Goal: Transaction & Acquisition: Book appointment/travel/reservation

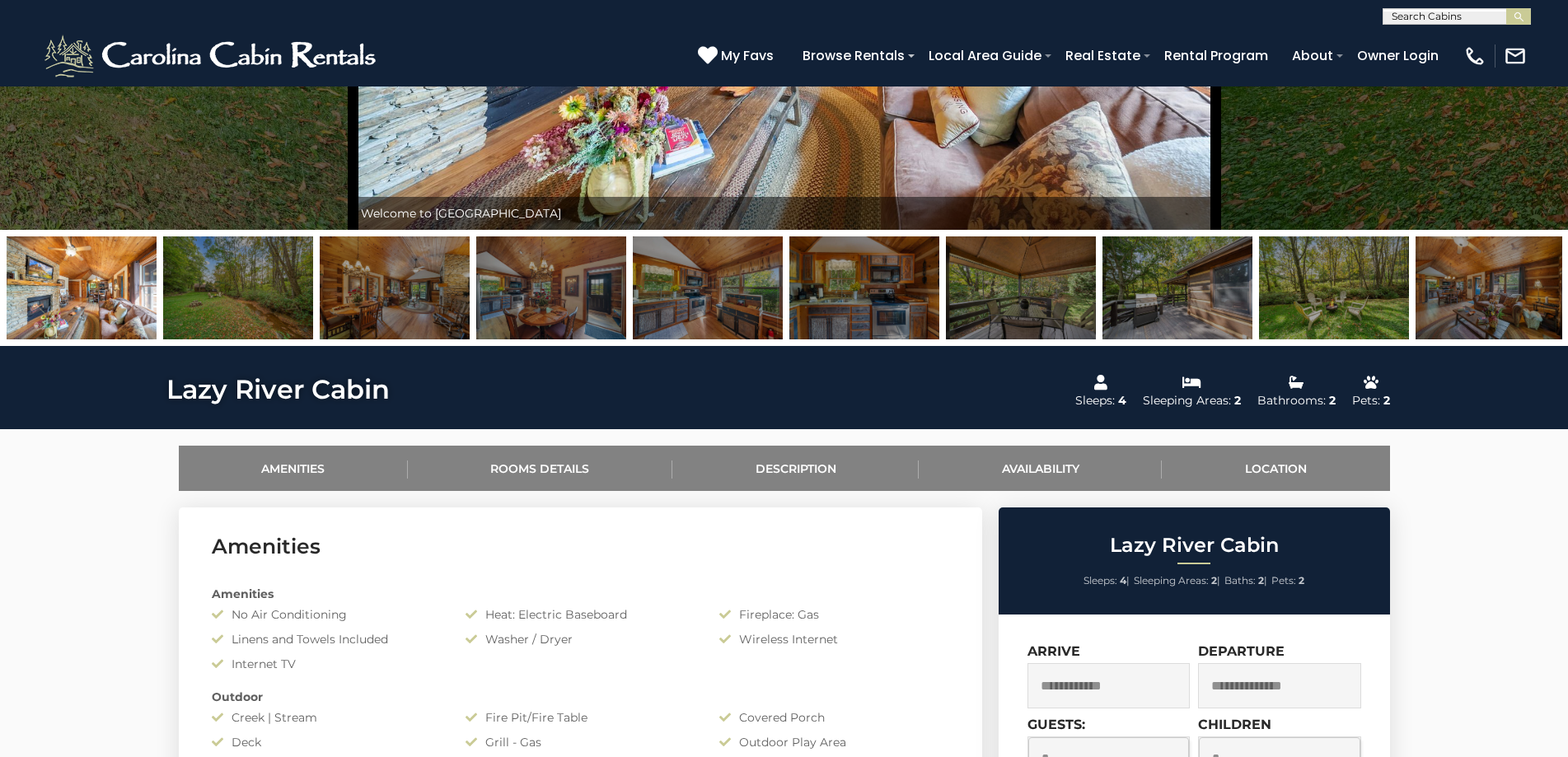
scroll to position [741, 0]
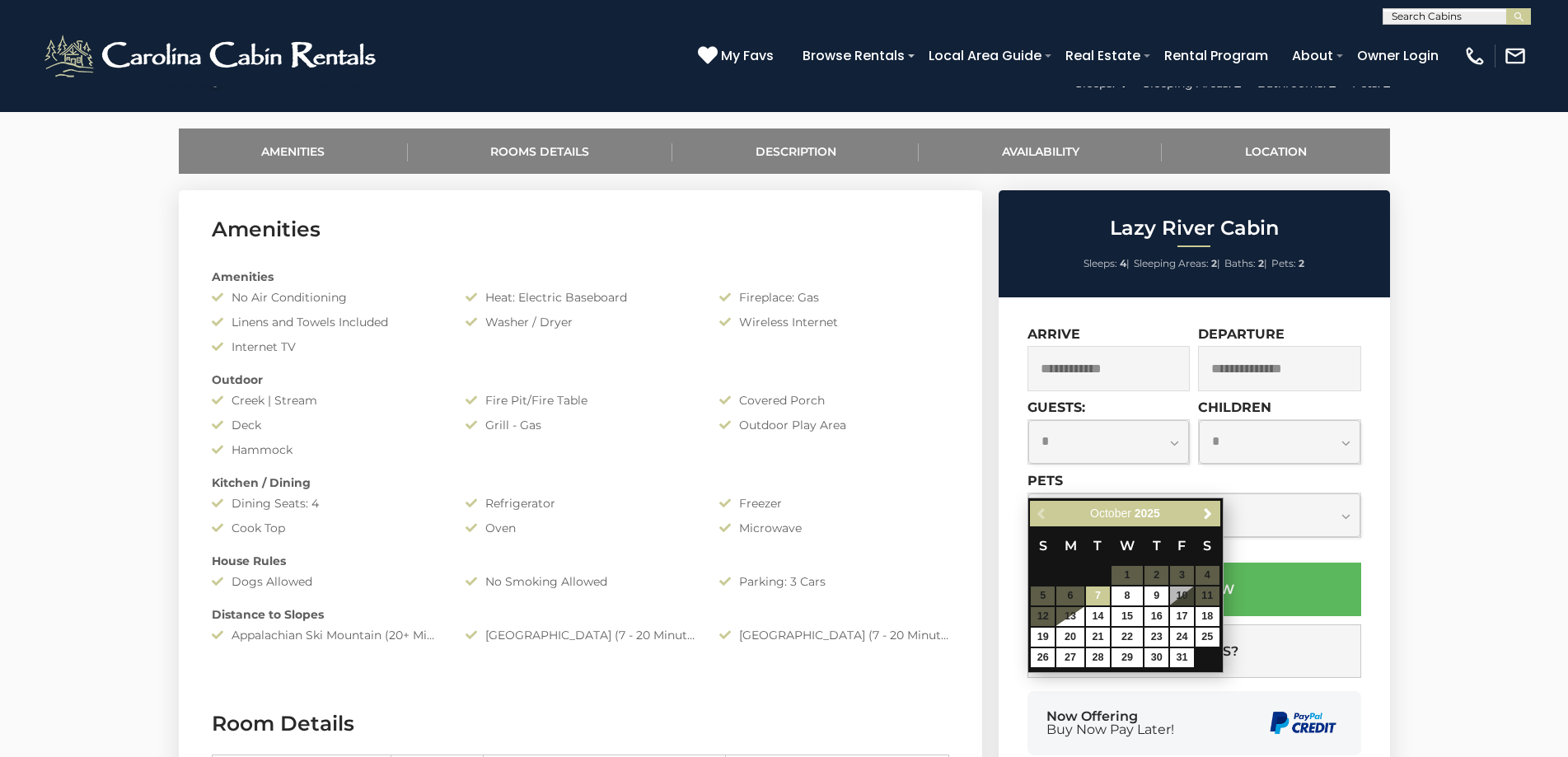
click at [1117, 377] on input "text" at bounding box center [1109, 368] width 163 height 45
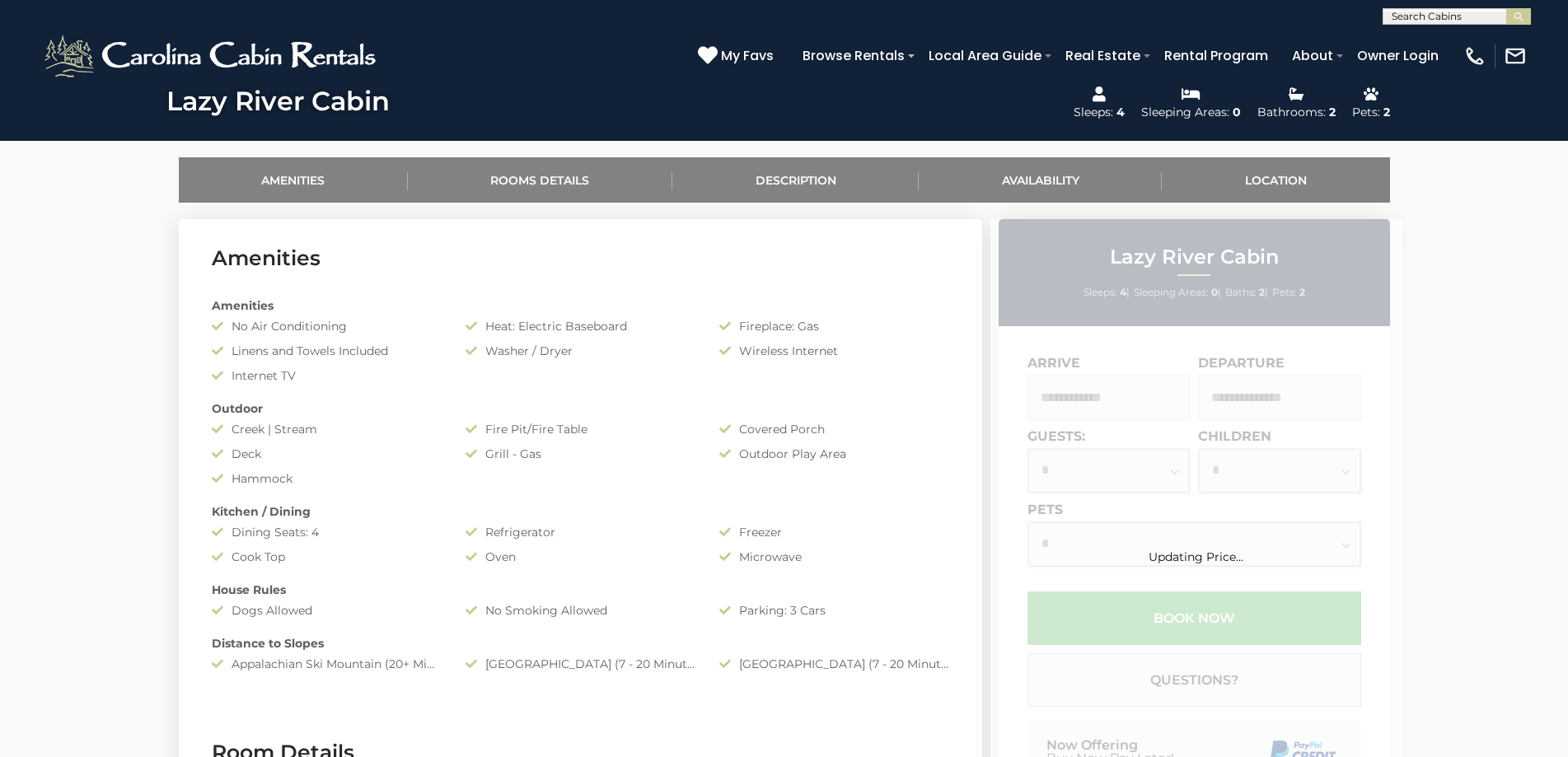
scroll to position [823, 0]
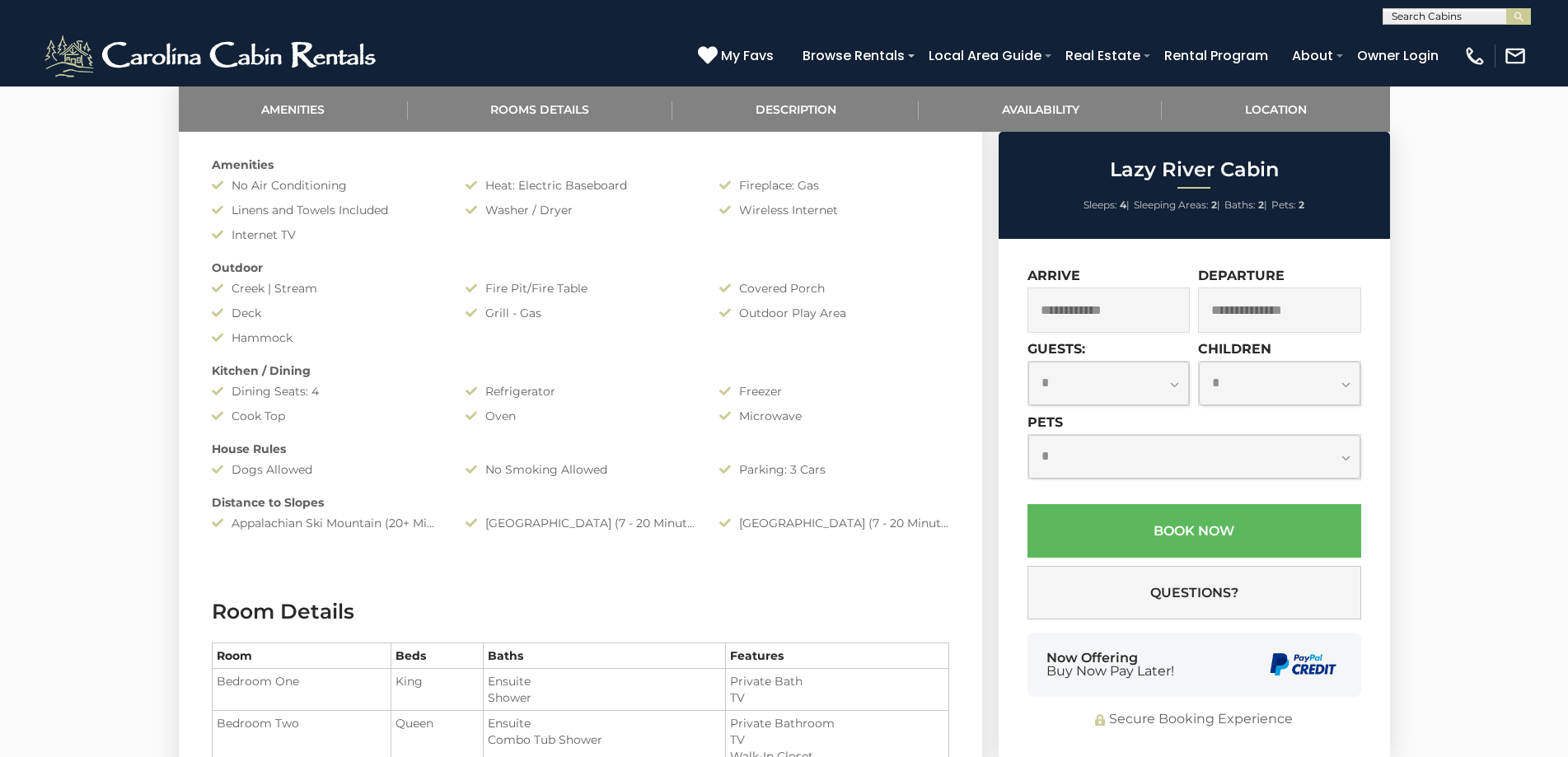
scroll to position [906, 0]
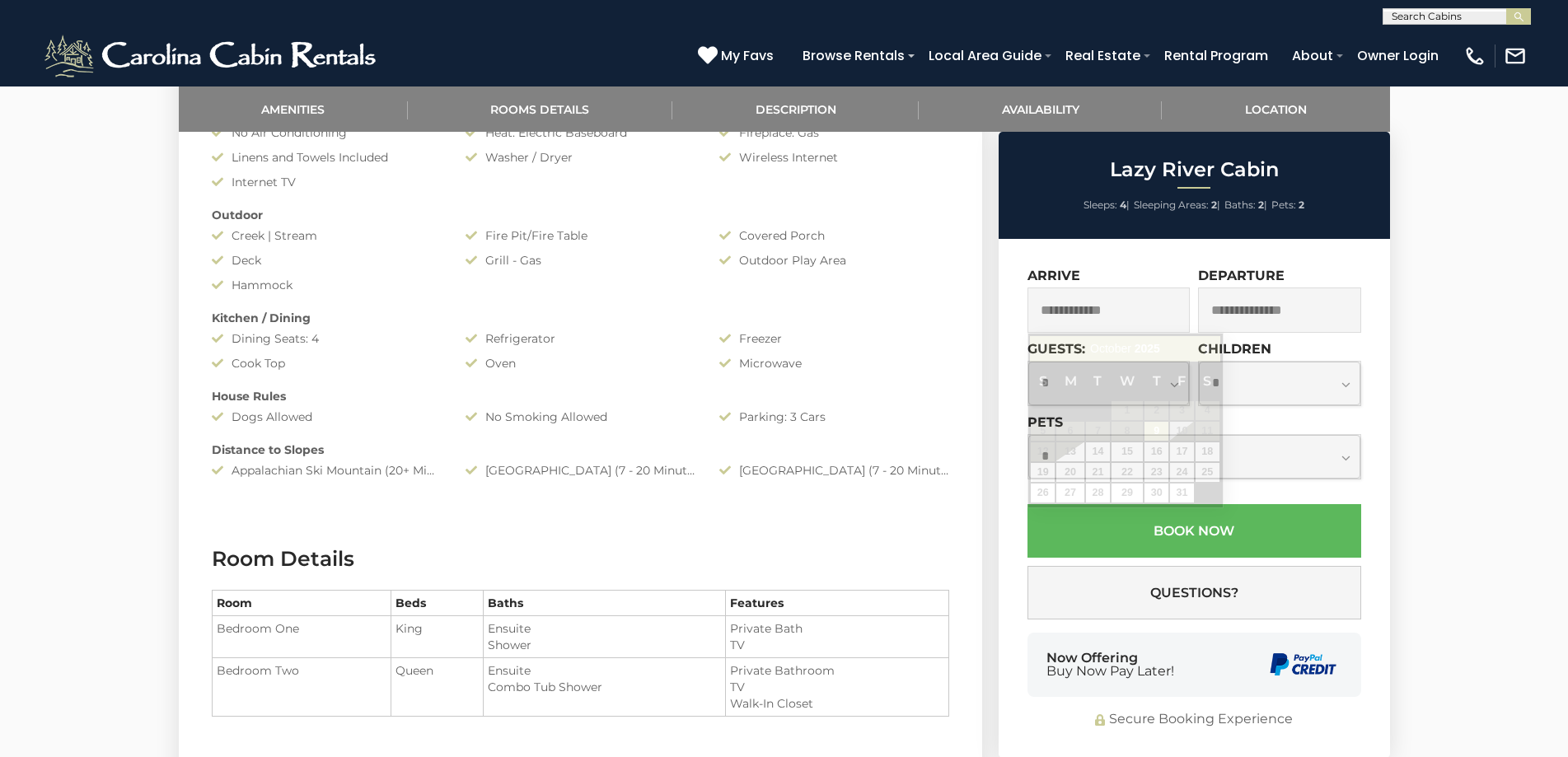
click at [1055, 290] on input "text" at bounding box center [1109, 310] width 163 height 45
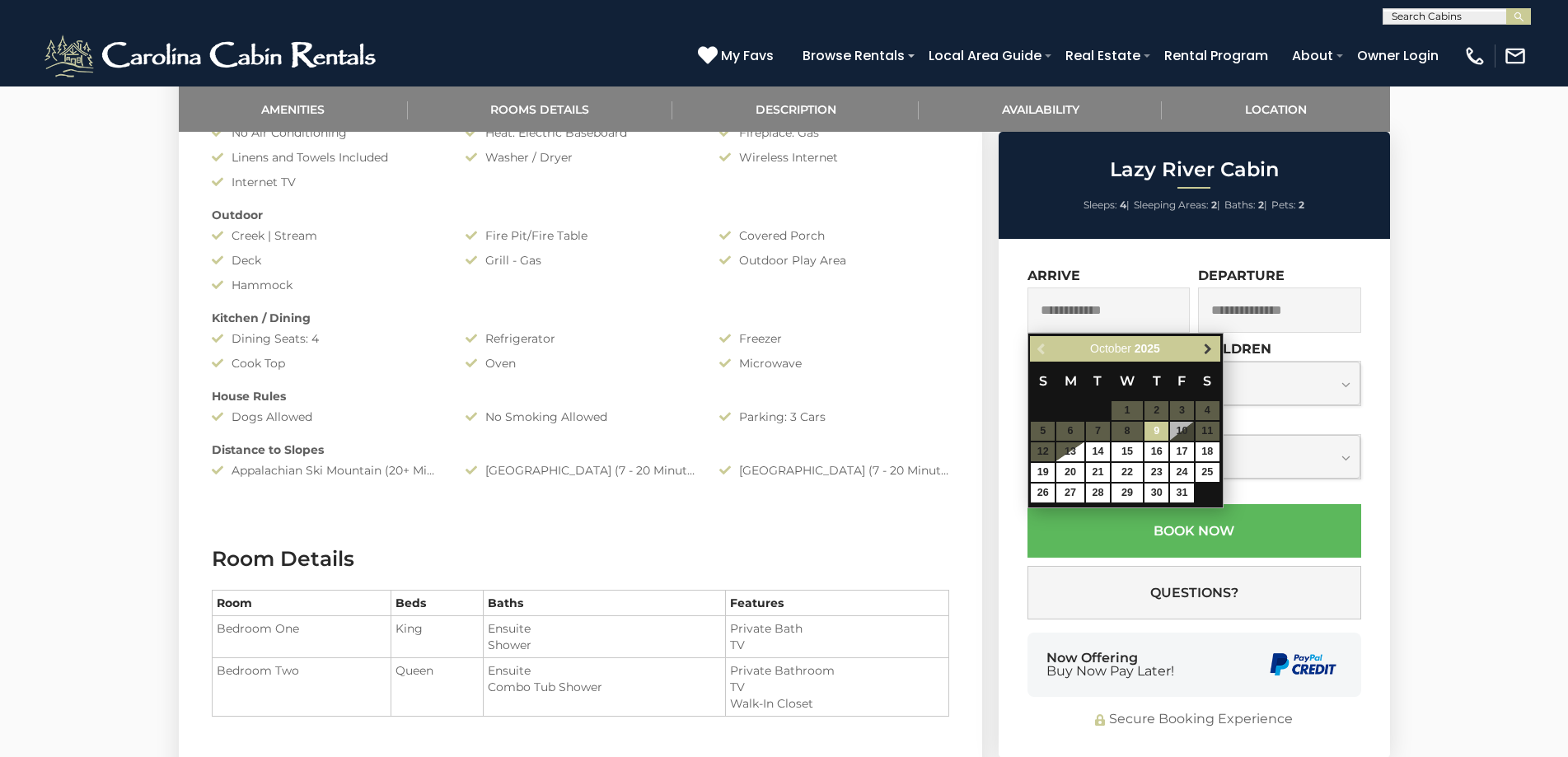
click at [1200, 346] on link "Next" at bounding box center [1207, 348] width 20 height 20
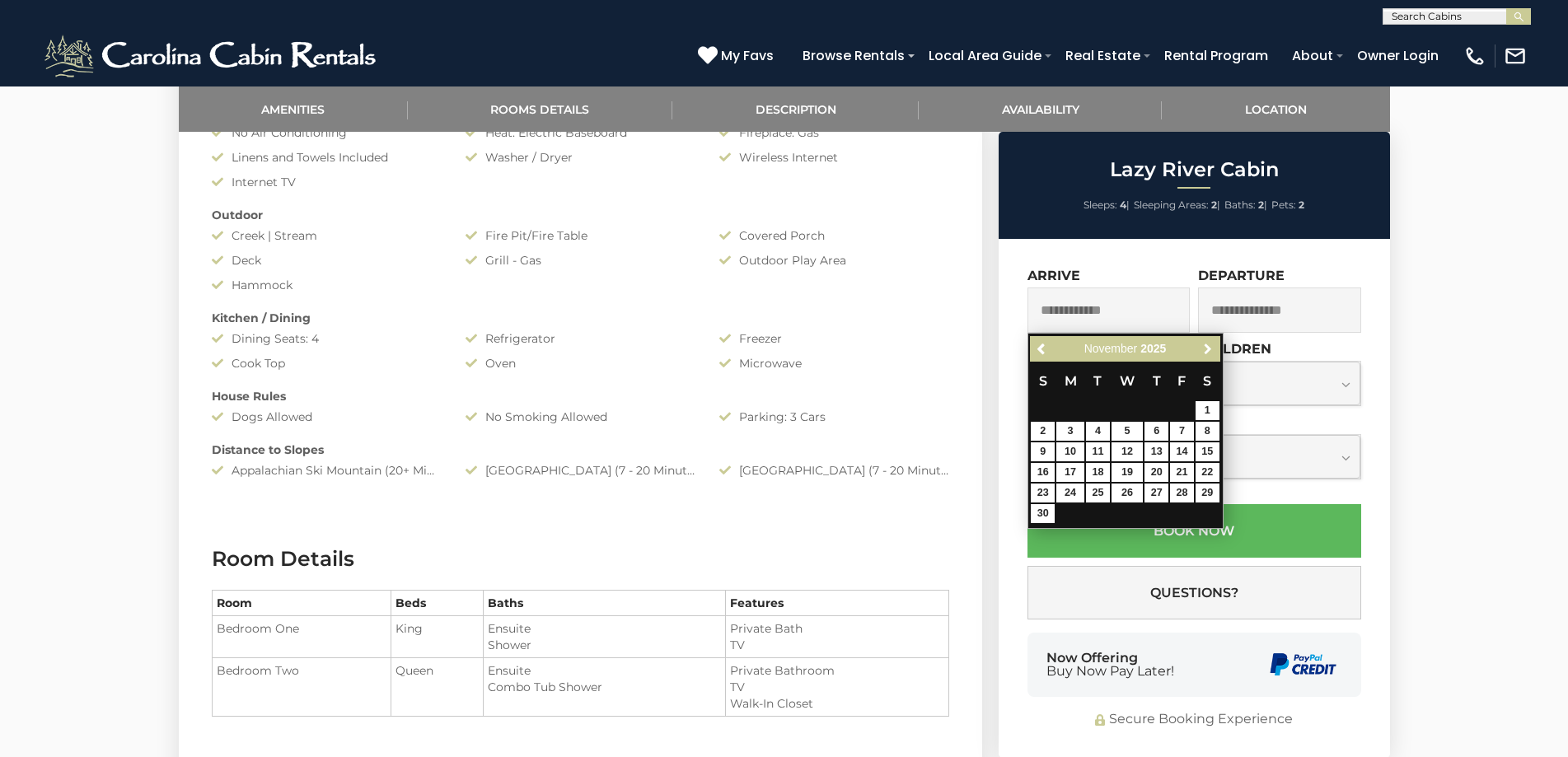
click at [1200, 346] on link "Next" at bounding box center [1207, 348] width 20 height 20
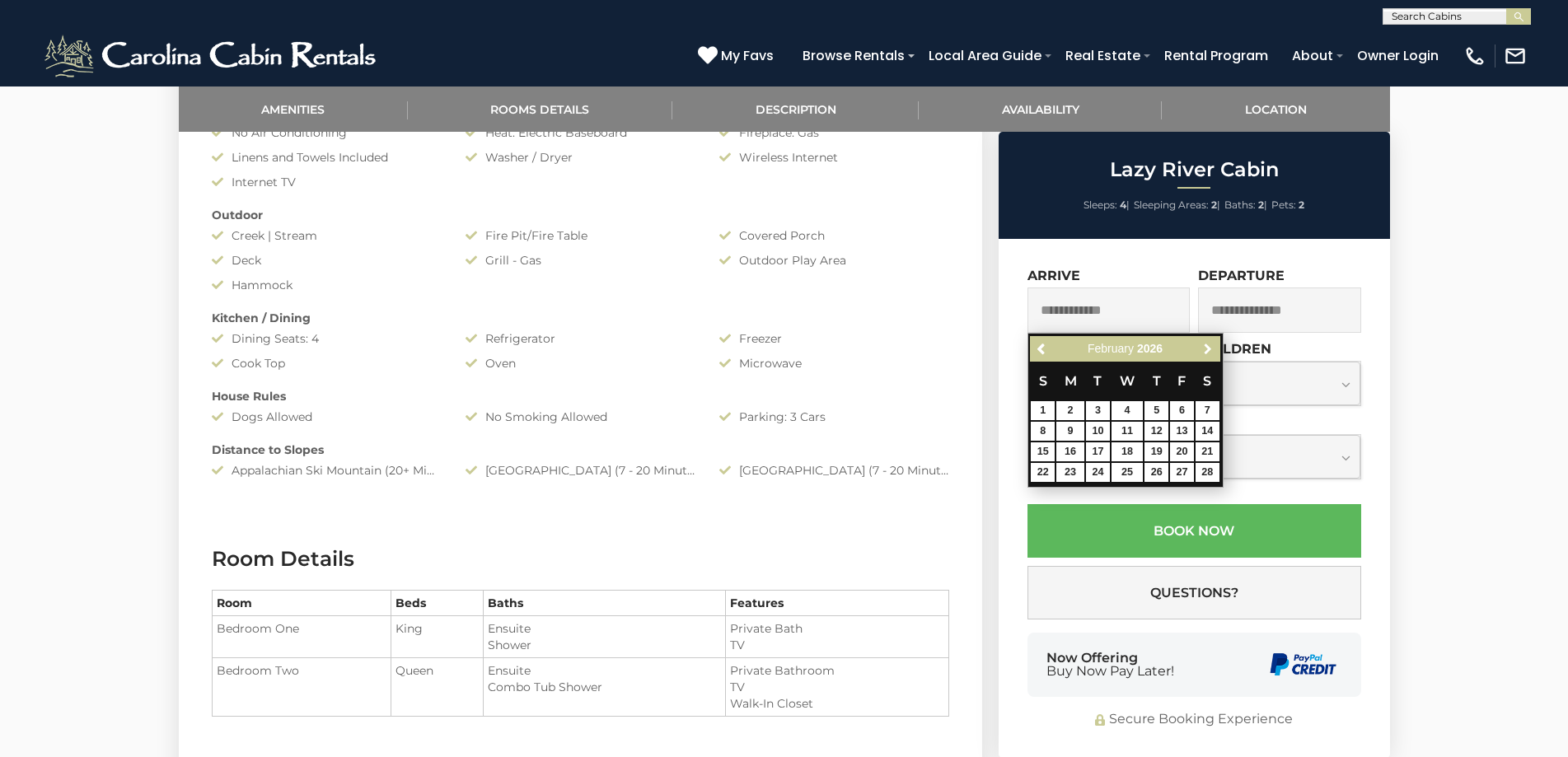
click at [1200, 346] on link "Next" at bounding box center [1207, 348] width 20 height 20
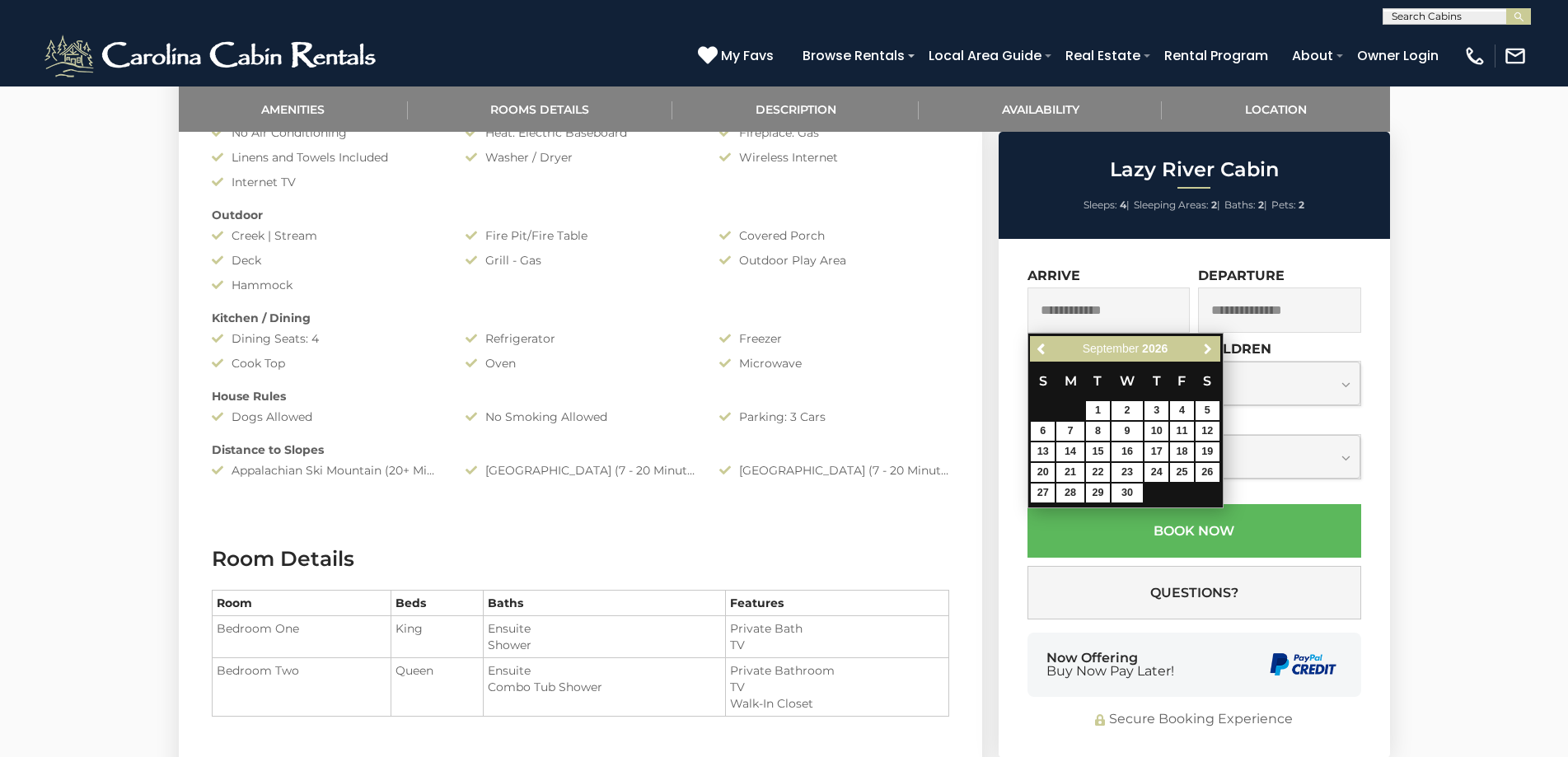
click at [1200, 346] on link "Next" at bounding box center [1207, 348] width 20 height 20
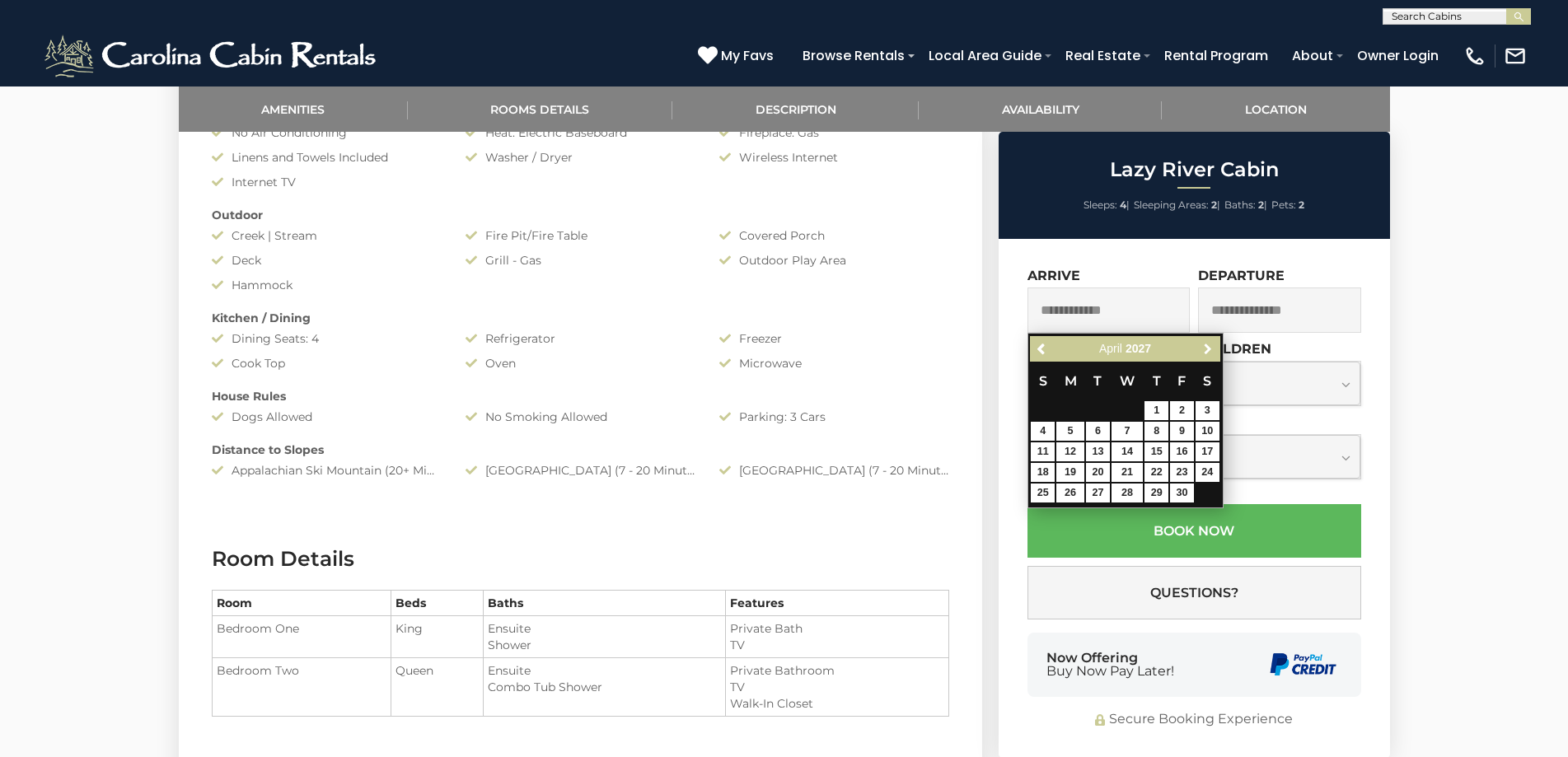
click at [1200, 346] on link "Next" at bounding box center [1207, 348] width 20 height 20
click at [1040, 347] on span "Previous" at bounding box center [1042, 349] width 13 height 13
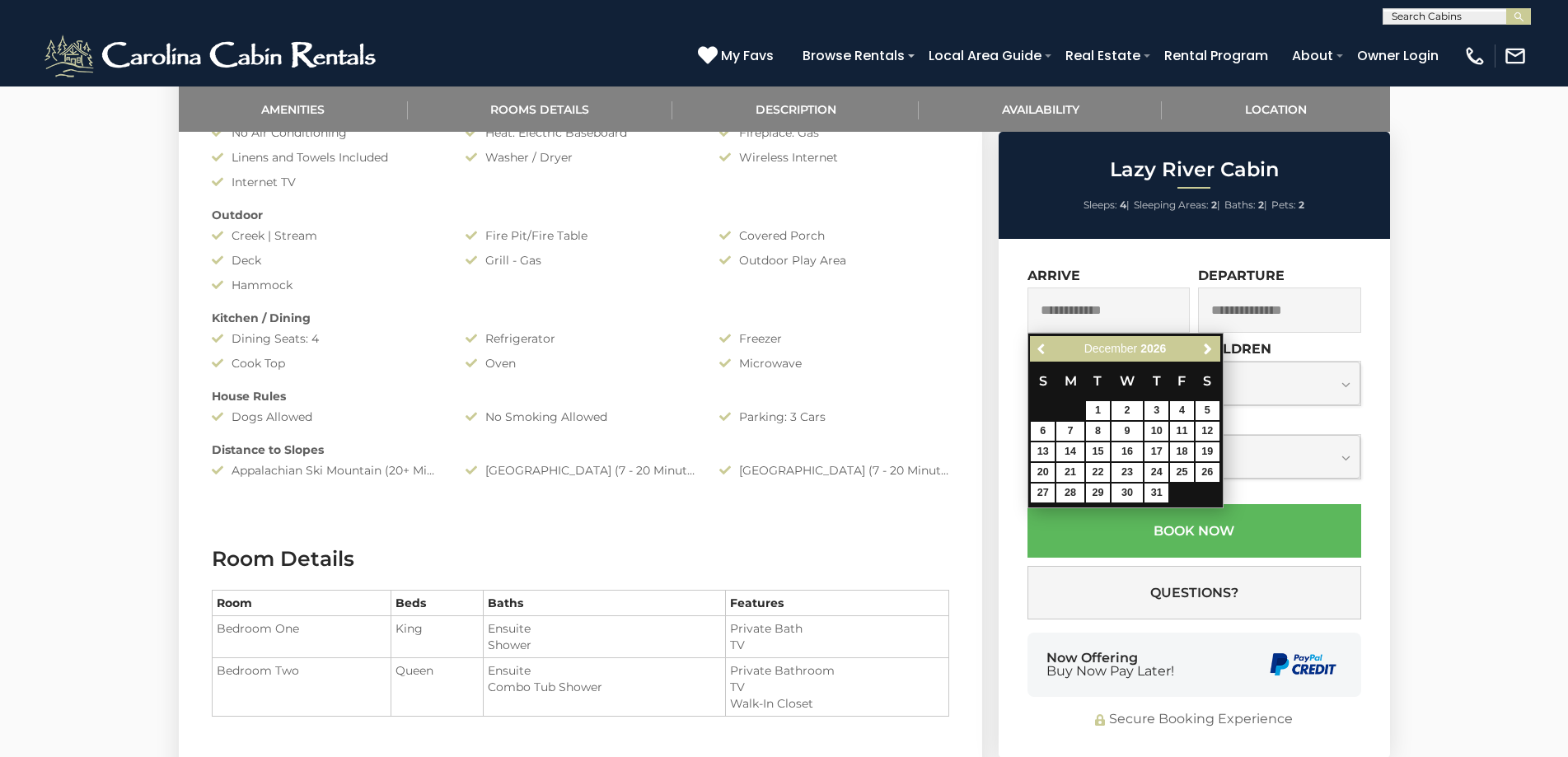
click at [1039, 347] on span "Previous" at bounding box center [1042, 349] width 13 height 13
click at [1036, 344] on span "Previous" at bounding box center [1042, 349] width 13 height 13
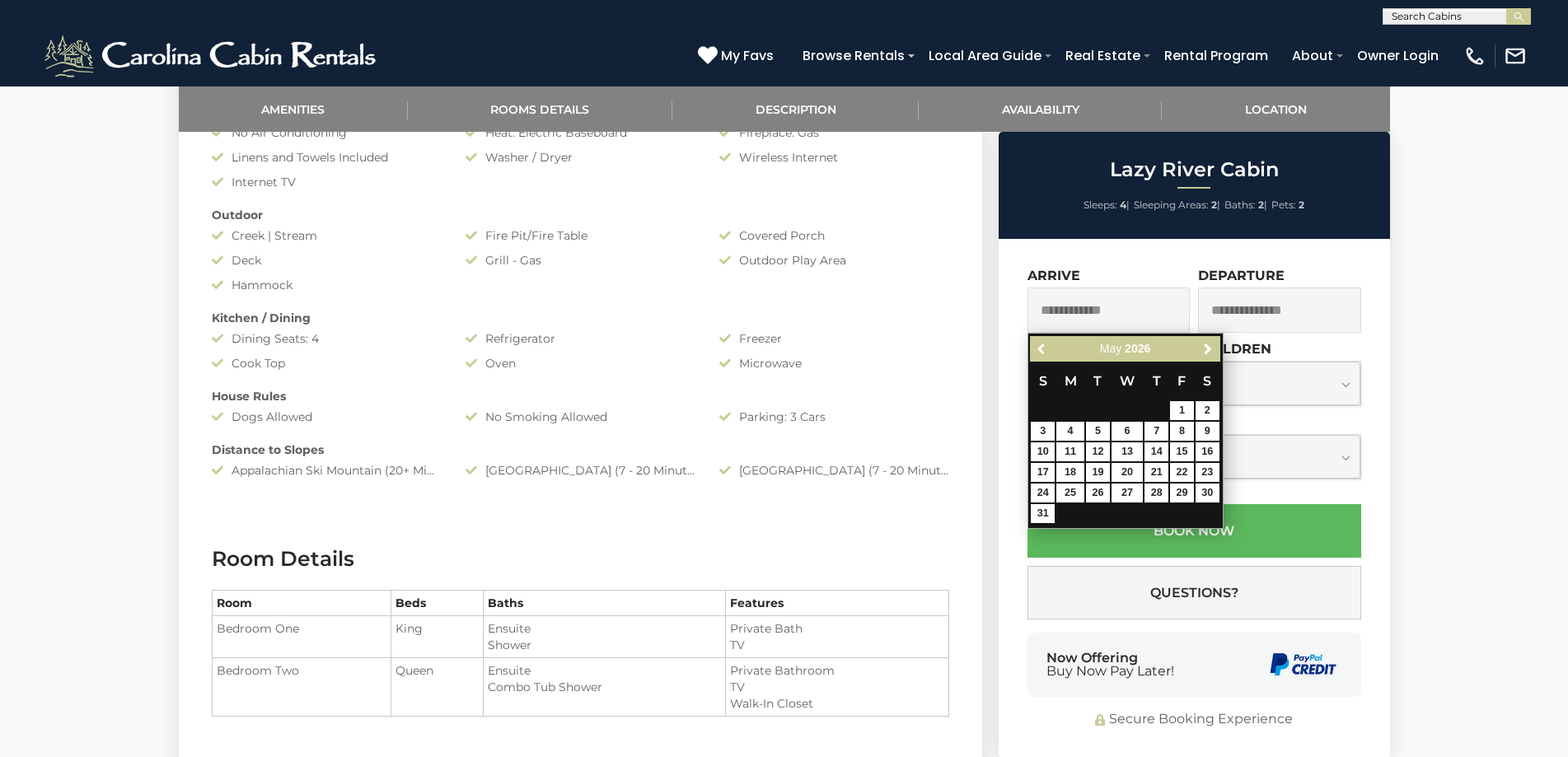
click at [1036, 344] on span "Previous" at bounding box center [1042, 349] width 13 height 13
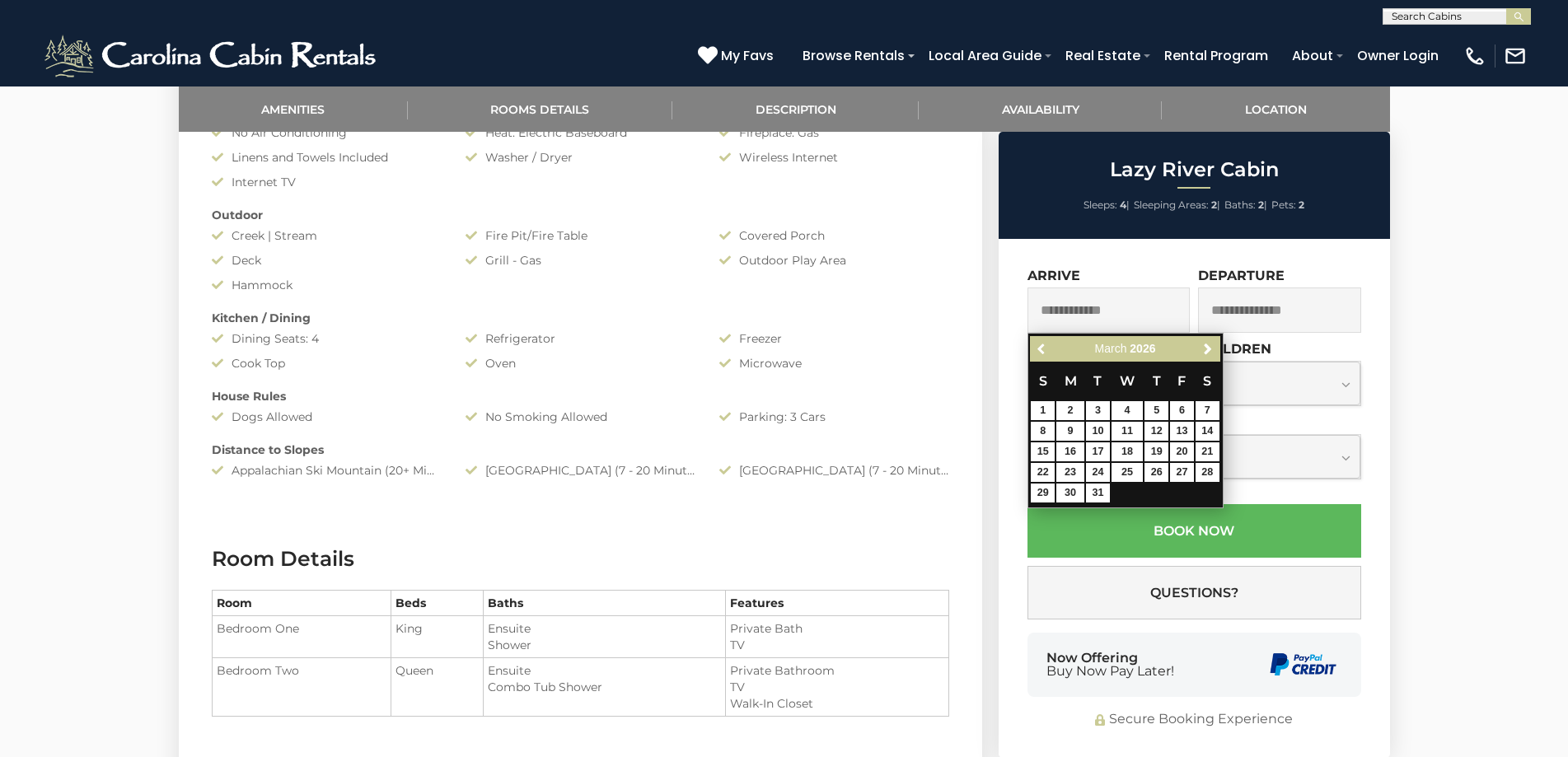
click at [1036, 344] on span "Previous" at bounding box center [1042, 349] width 13 height 13
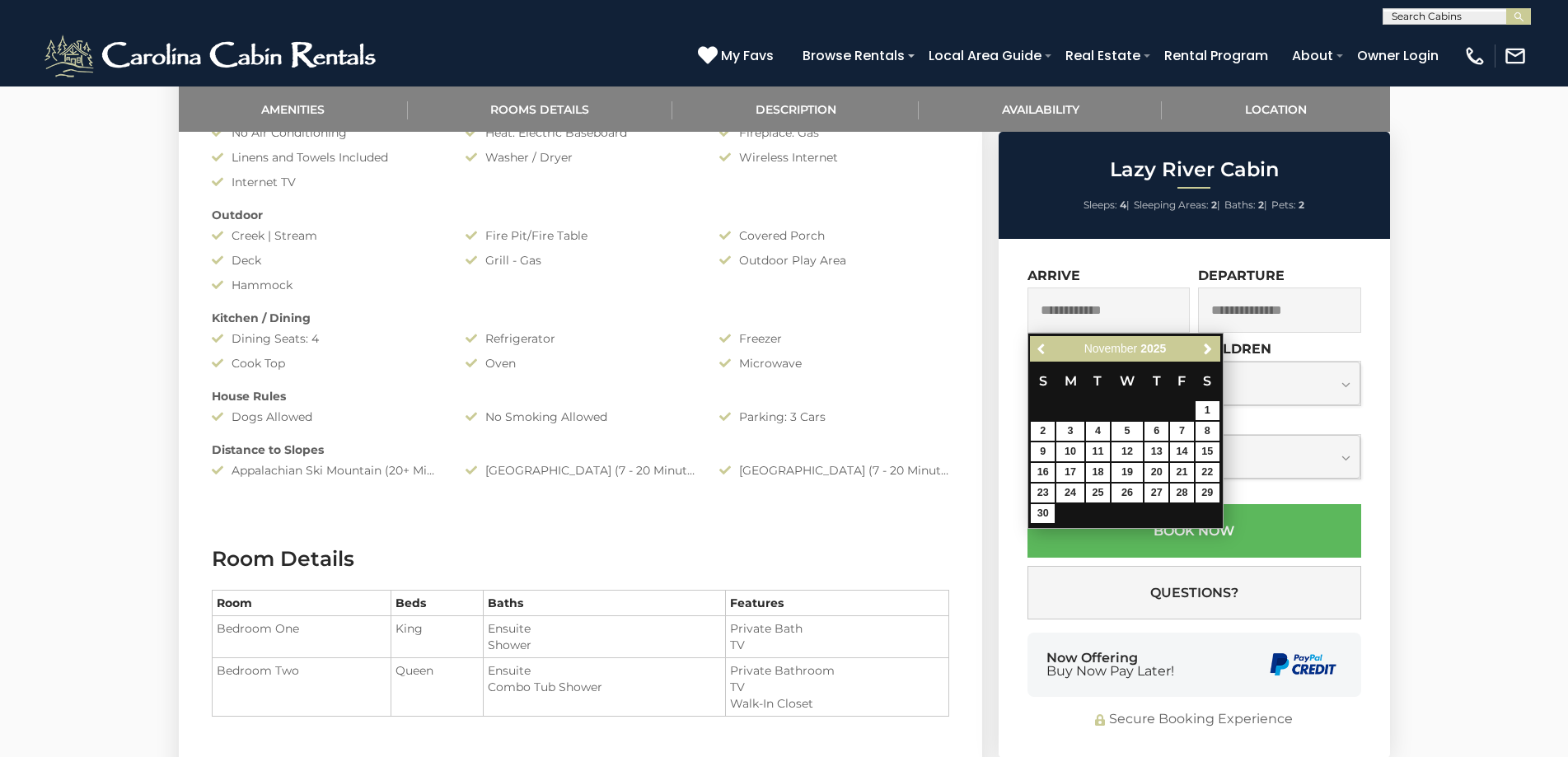
click at [1036, 344] on span "Previous" at bounding box center [1042, 349] width 13 height 13
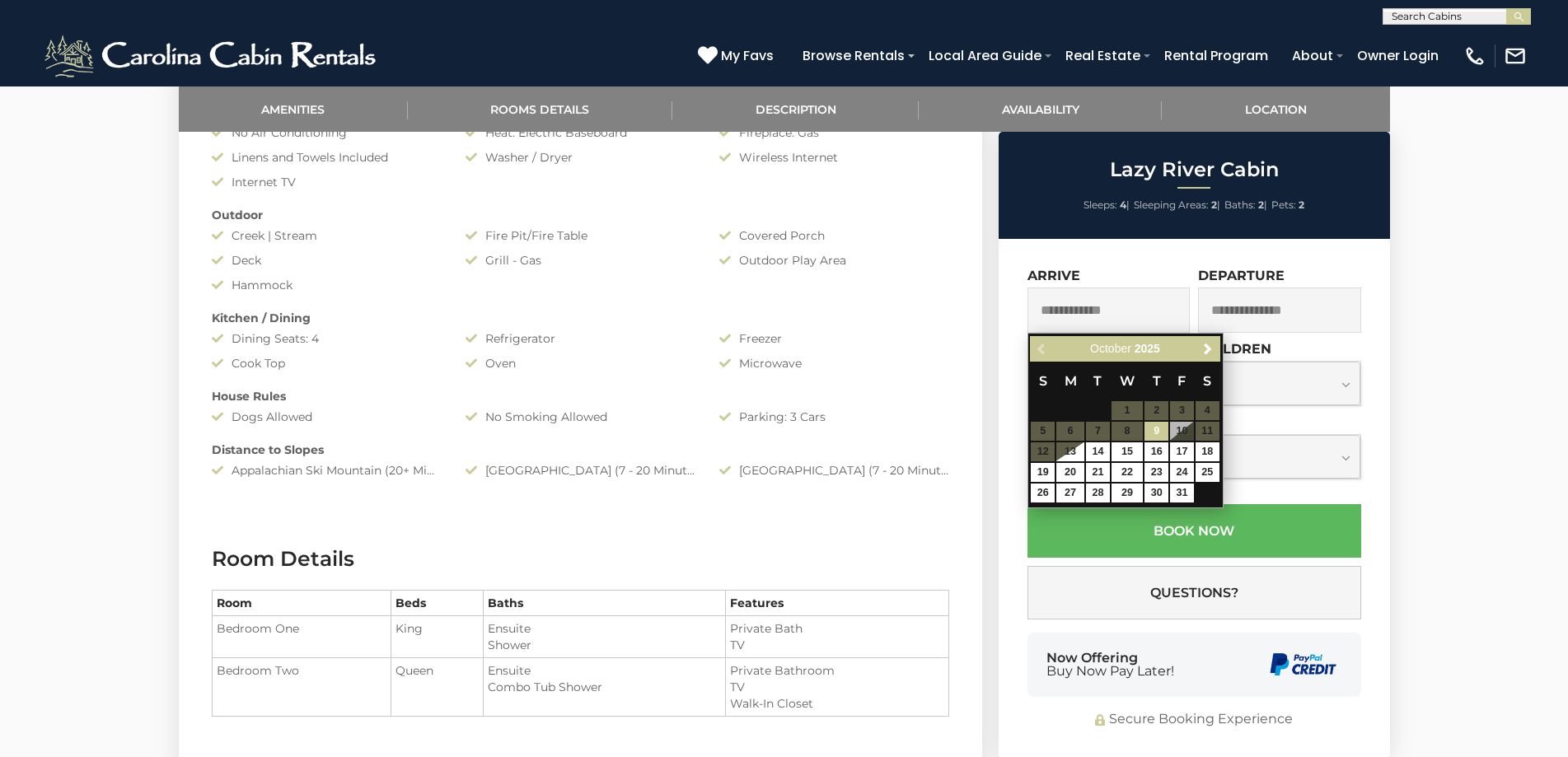
click at [1036, 344] on div "Previous Next October 2025" at bounding box center [1124, 348] width 190 height 26
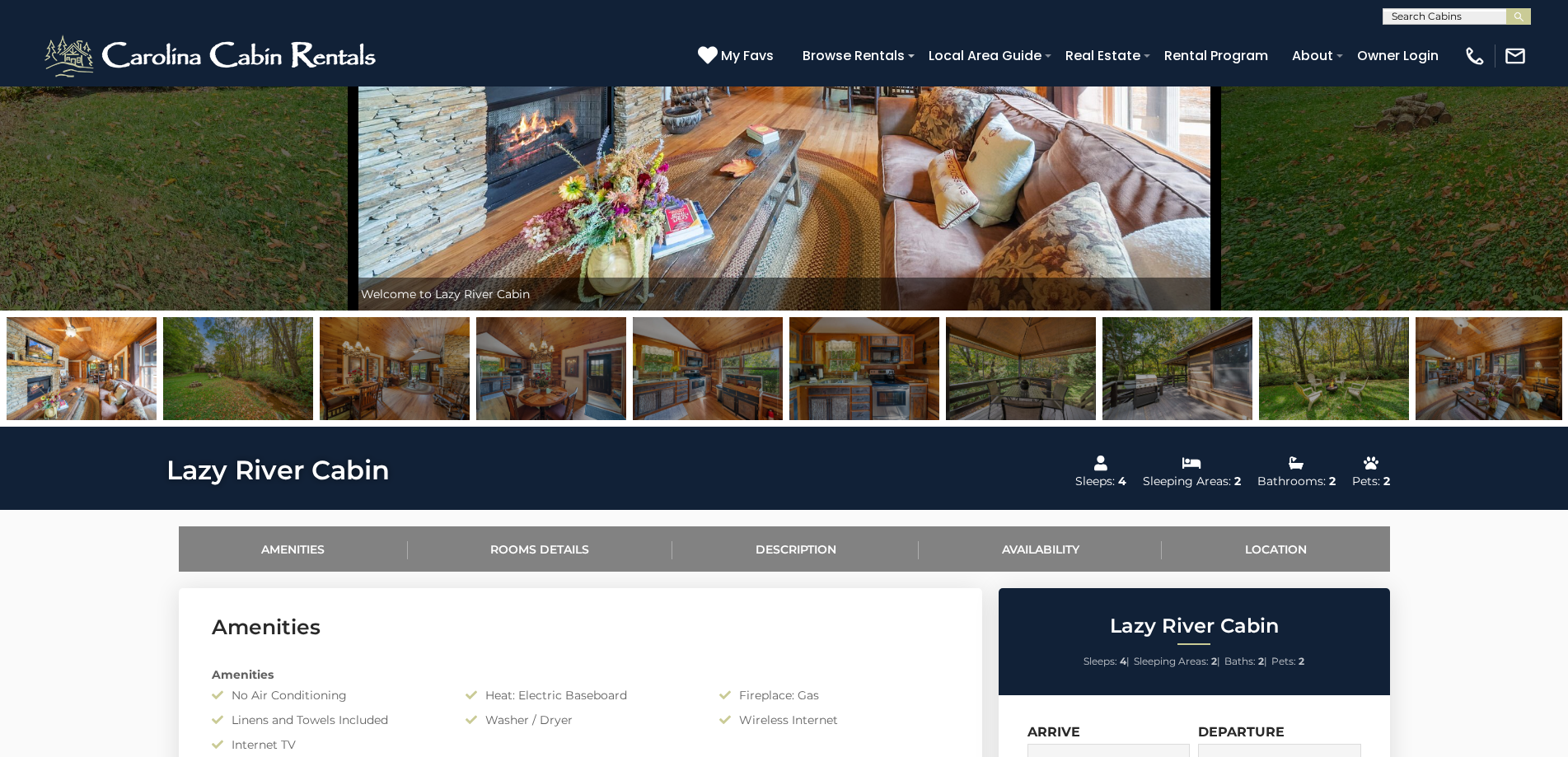
scroll to position [0, 0]
